Goal: Navigation & Orientation: Find specific page/section

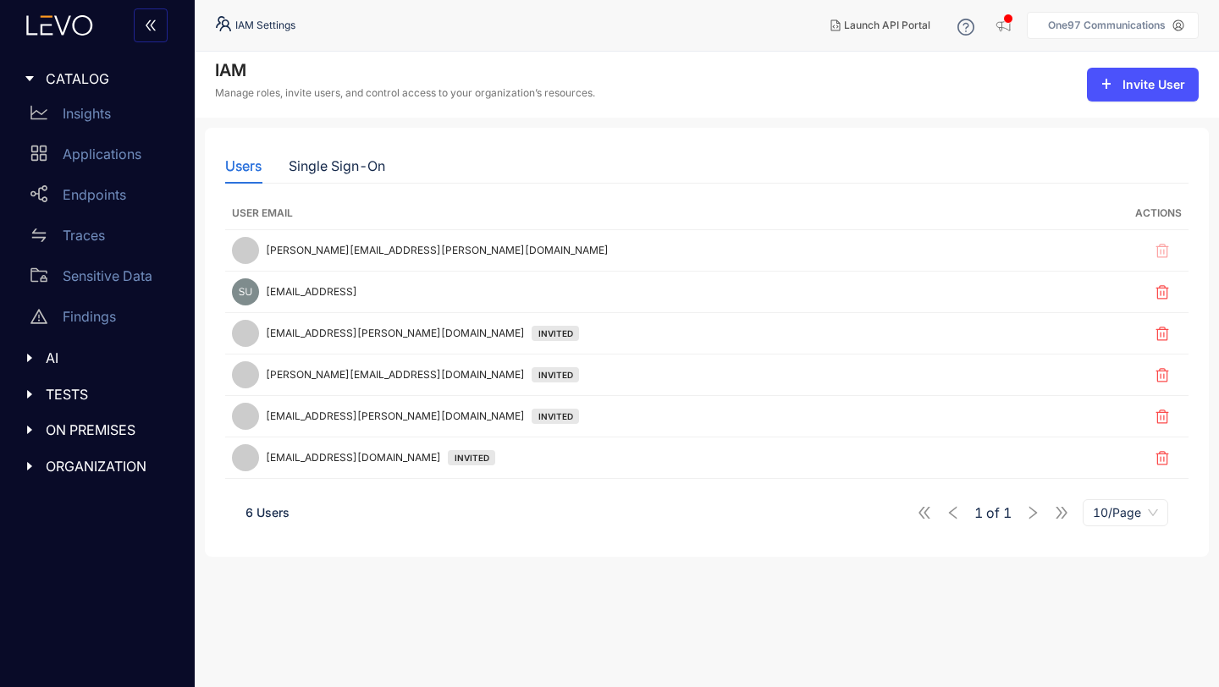
click at [79, 34] on icon at bounding box center [82, 25] width 20 height 20
click at [69, 31] on icon at bounding box center [60, 25] width 92 height 20
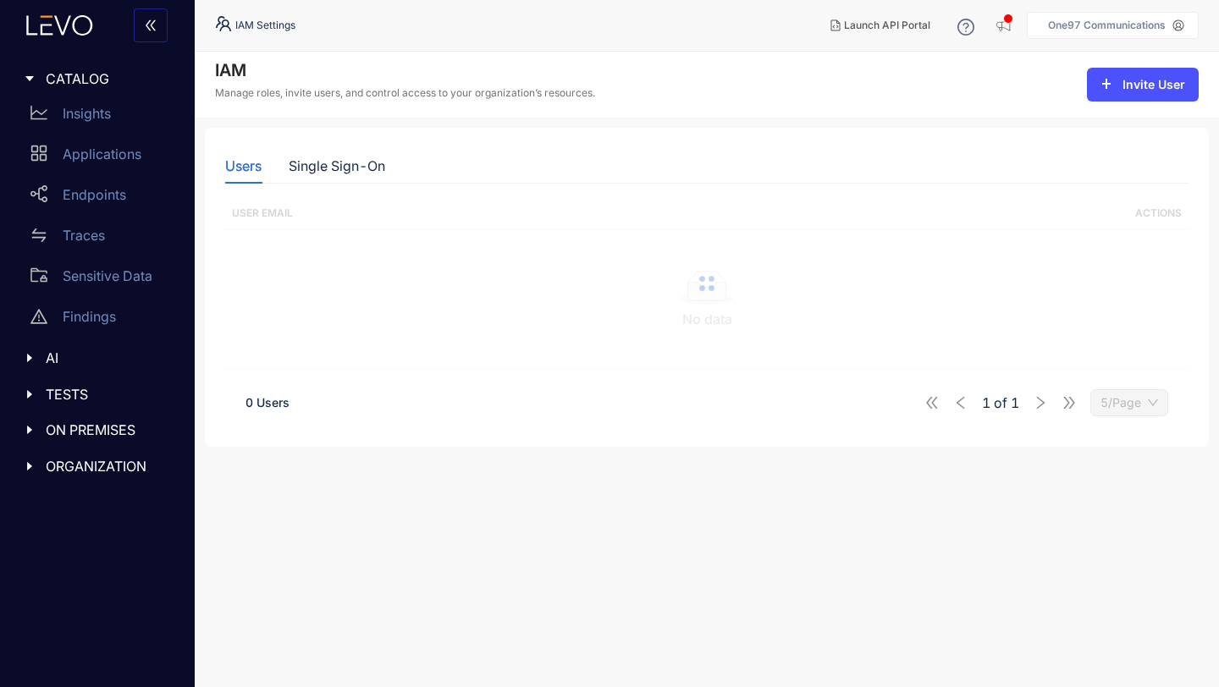
click at [81, 29] on icon at bounding box center [60, 25] width 92 height 20
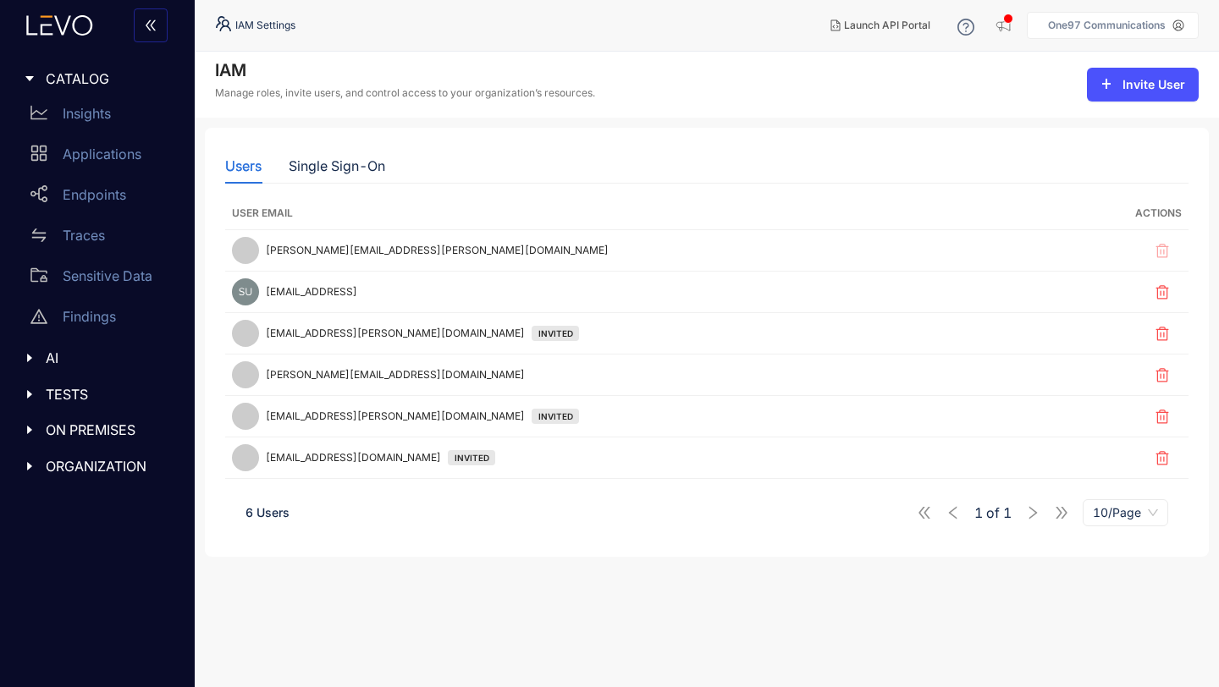
click at [67, 32] on icon at bounding box center [60, 25] width 92 height 20
click at [87, 113] on p "Insights" at bounding box center [87, 113] width 48 height 15
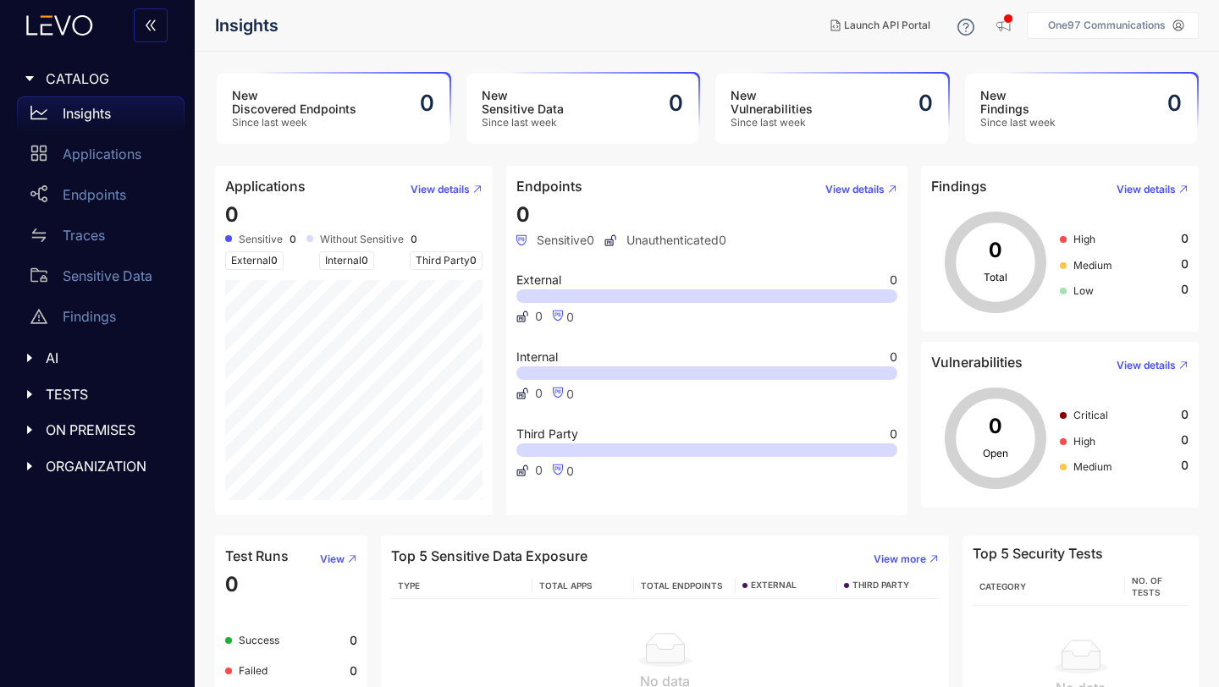
click at [69, 27] on icon at bounding box center [60, 25] width 92 height 20
click at [149, 25] on icon "double-left" at bounding box center [151, 26] width 14 height 14
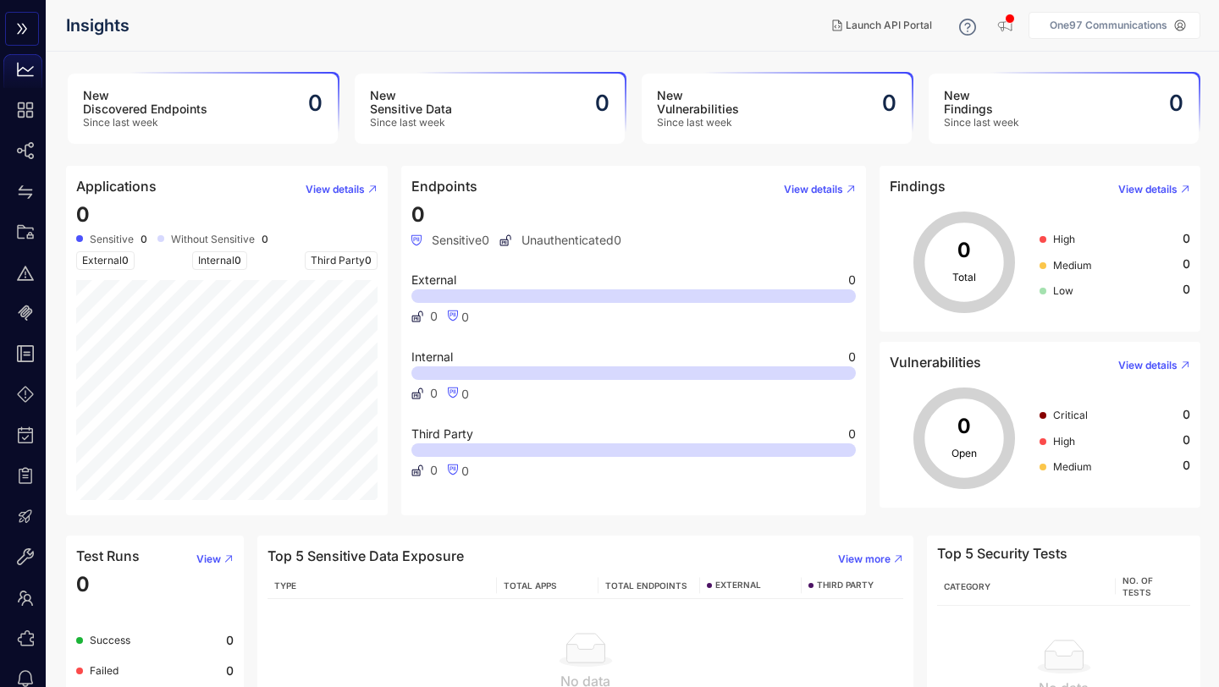
click at [17, 29] on icon "double-right" at bounding box center [22, 29] width 14 height 14
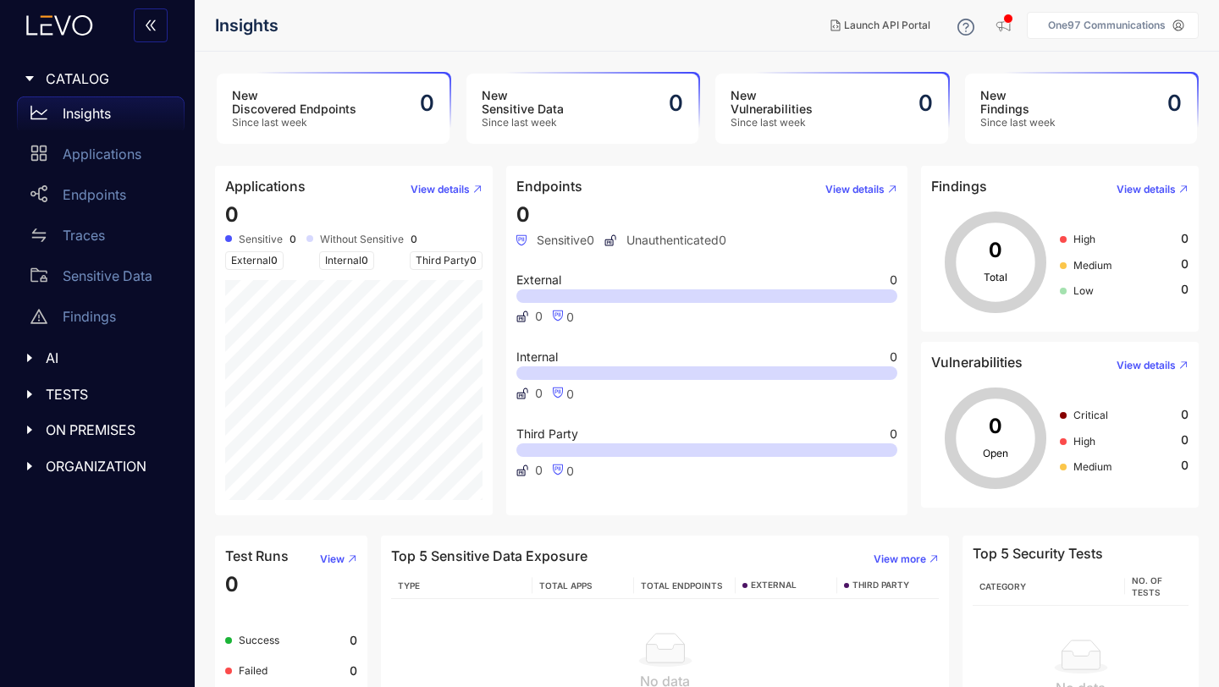
click at [54, 25] on icon at bounding box center [60, 25] width 92 height 20
click at [64, 19] on icon at bounding box center [60, 25] width 92 height 20
